Goal: Task Accomplishment & Management: Use online tool/utility

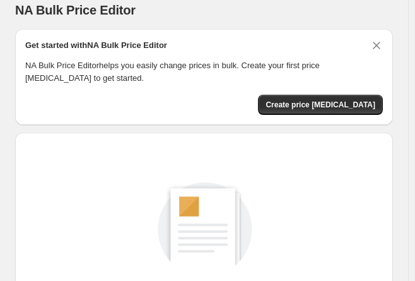
scroll to position [199, 0]
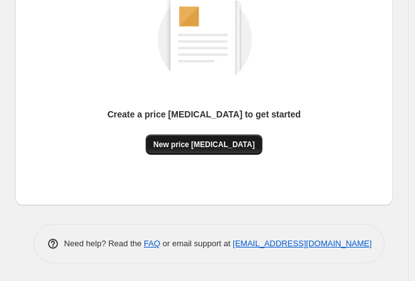
click at [189, 146] on span "New price [MEDICAL_DATA]" at bounding box center [204, 144] width 102 height 10
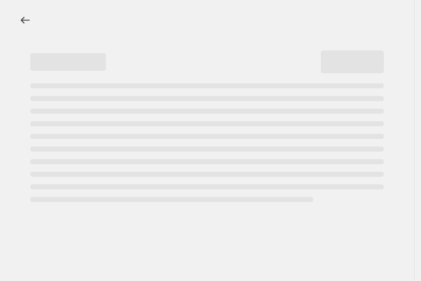
select select "percentage"
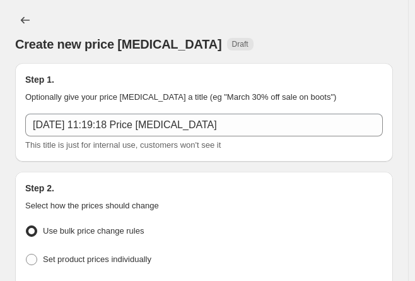
scroll to position [126, 0]
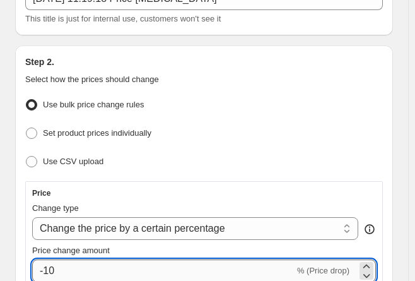
click at [74, 266] on input "-10" at bounding box center [163, 270] width 262 height 23
type input "-1"
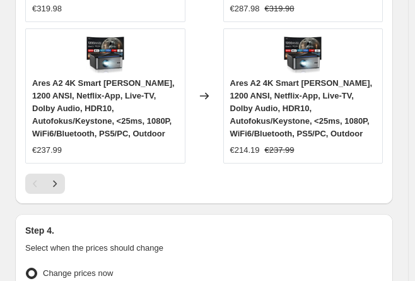
scroll to position [1800, 0]
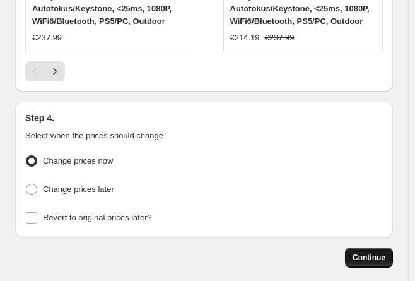
type input "-30"
click at [361, 252] on span "Continue" at bounding box center [368, 257] width 33 height 10
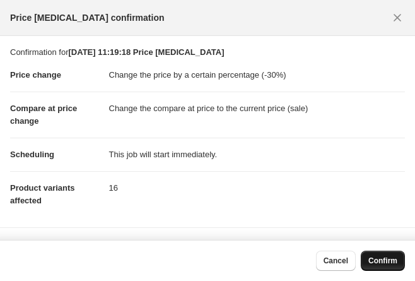
click at [376, 257] on span "Confirm" at bounding box center [382, 260] width 29 height 10
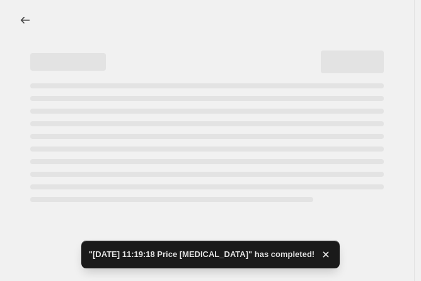
select select "percentage"
